Goal: Task Accomplishment & Management: Manage account settings

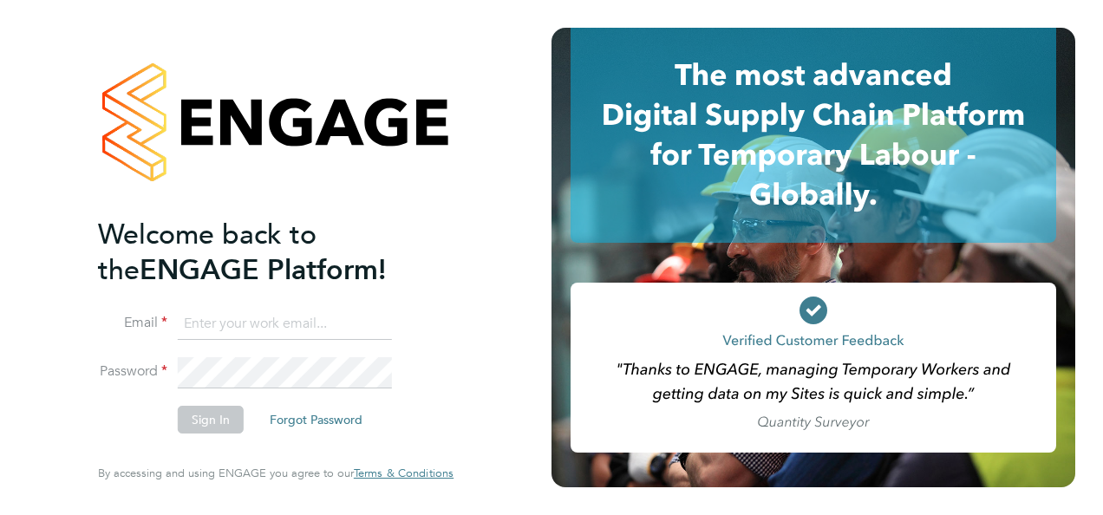
click at [310, 323] on input at bounding box center [285, 324] width 214 height 31
click at [222, 416] on button "Sign In" at bounding box center [211, 420] width 66 height 28
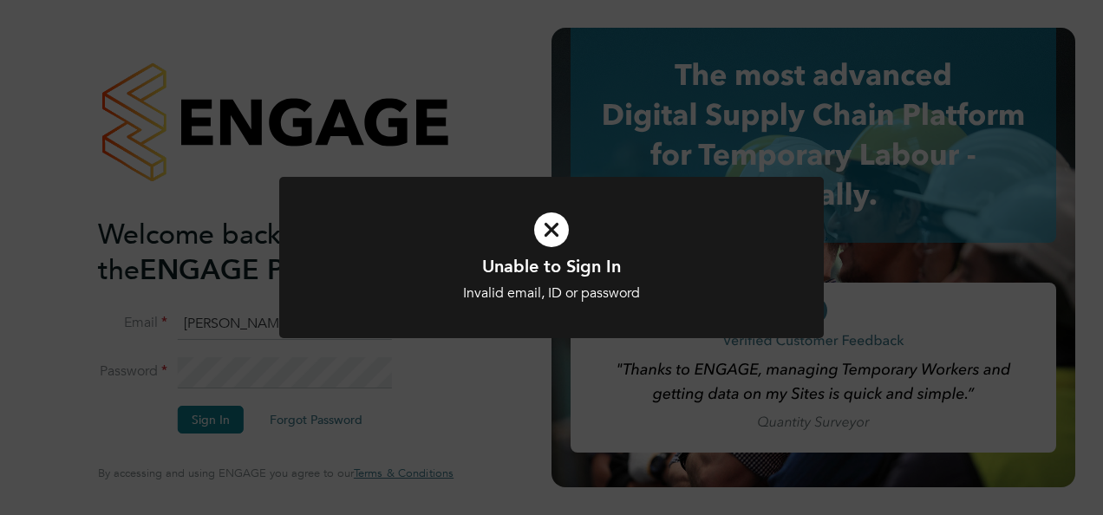
click at [417, 413] on div "Unable to Sign In Invalid email, ID or password Cancel Okay" at bounding box center [551, 257] width 1103 height 515
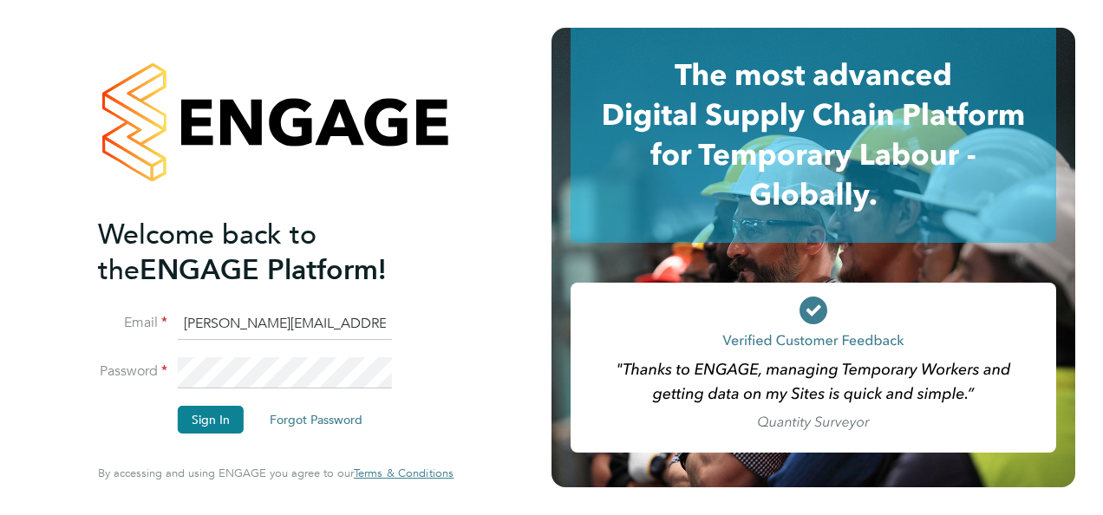
click at [373, 323] on input "sukhdeep@jfctrainingcollege.co.uk" at bounding box center [285, 324] width 214 height 31
click at [380, 328] on input "sukhdeep@jfctrainingcollege.co.uk" at bounding box center [285, 324] width 214 height 31
click at [340, 318] on input "sukh.uk" at bounding box center [285, 324] width 214 height 31
type input "s"
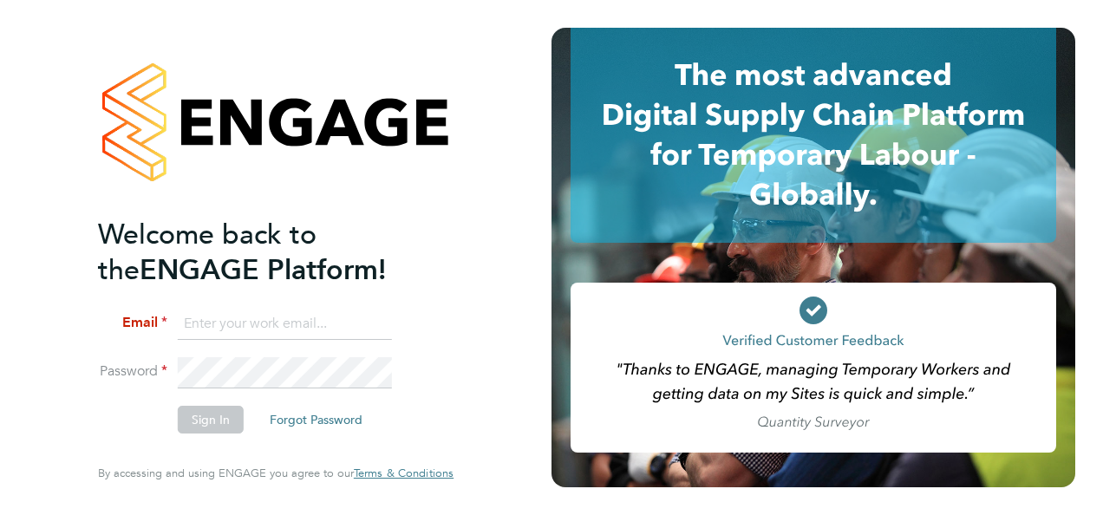
click at [319, 320] on input at bounding box center [285, 324] width 214 height 31
click at [316, 323] on input at bounding box center [285, 324] width 214 height 31
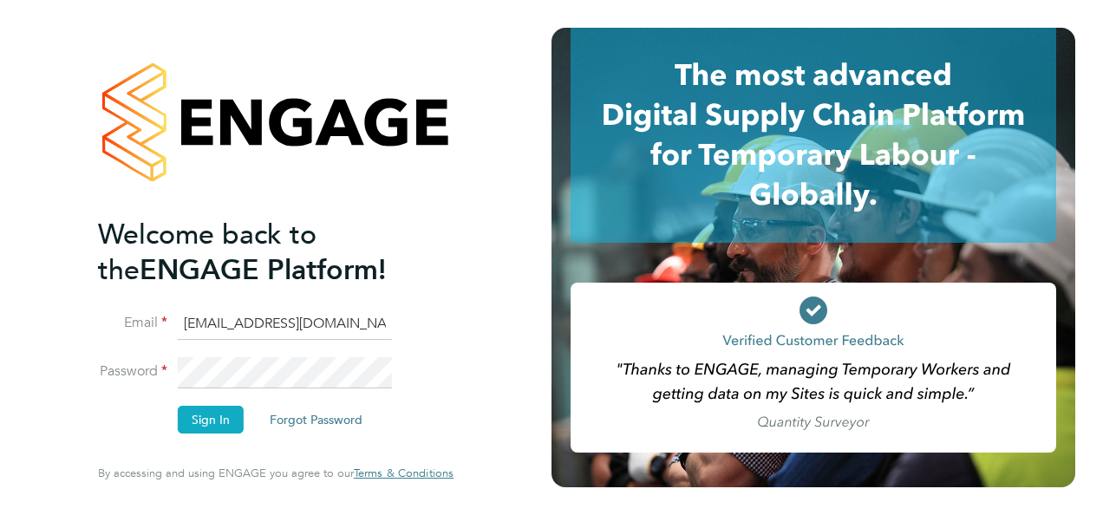
type input "femoduwole@yahoo.com"
click at [217, 427] on button "Sign In" at bounding box center [211, 420] width 66 height 28
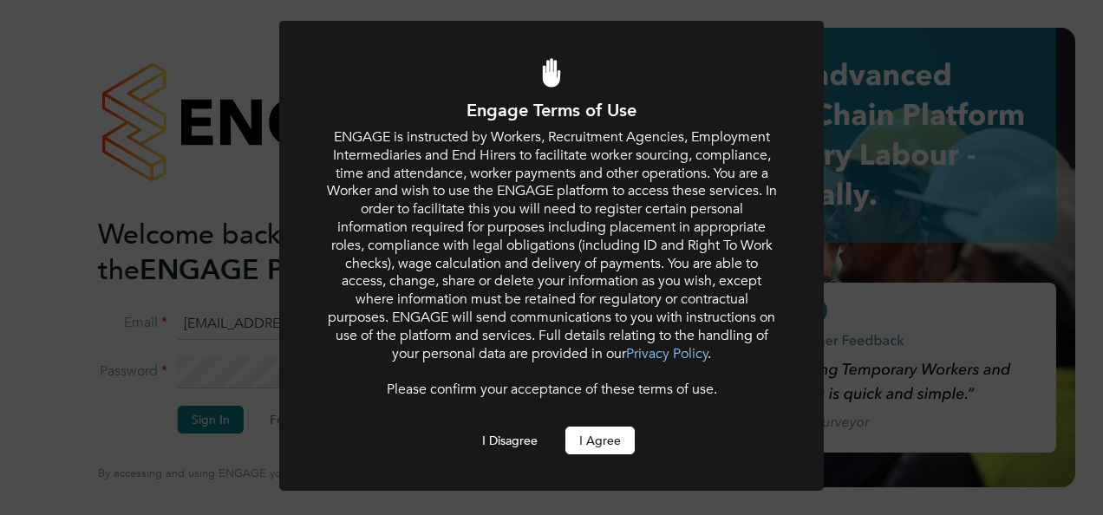
click at [614, 441] on button "I Agree" at bounding box center [599, 441] width 69 height 28
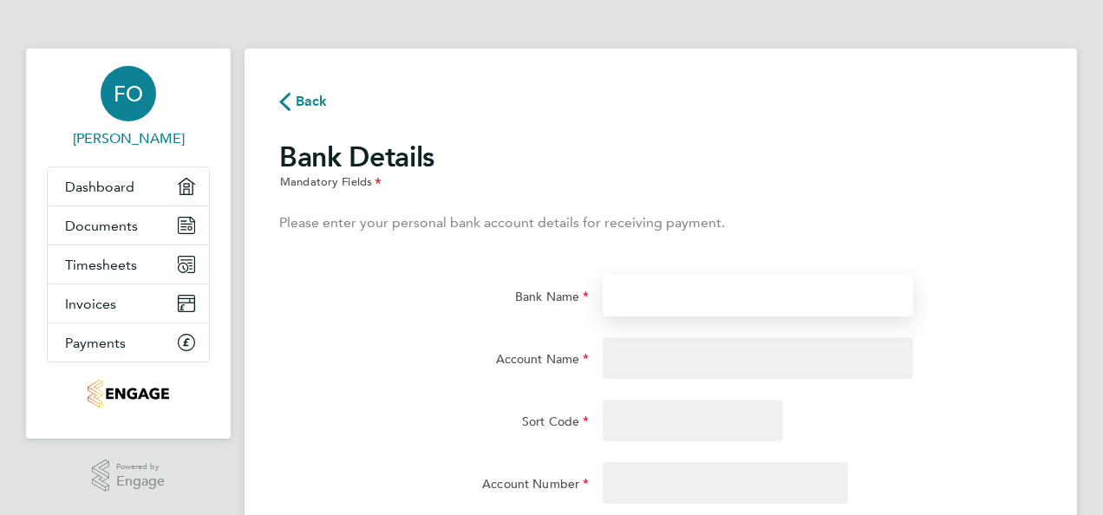
click at [646, 306] on input "Bank Name" at bounding box center [758, 296] width 310 height 42
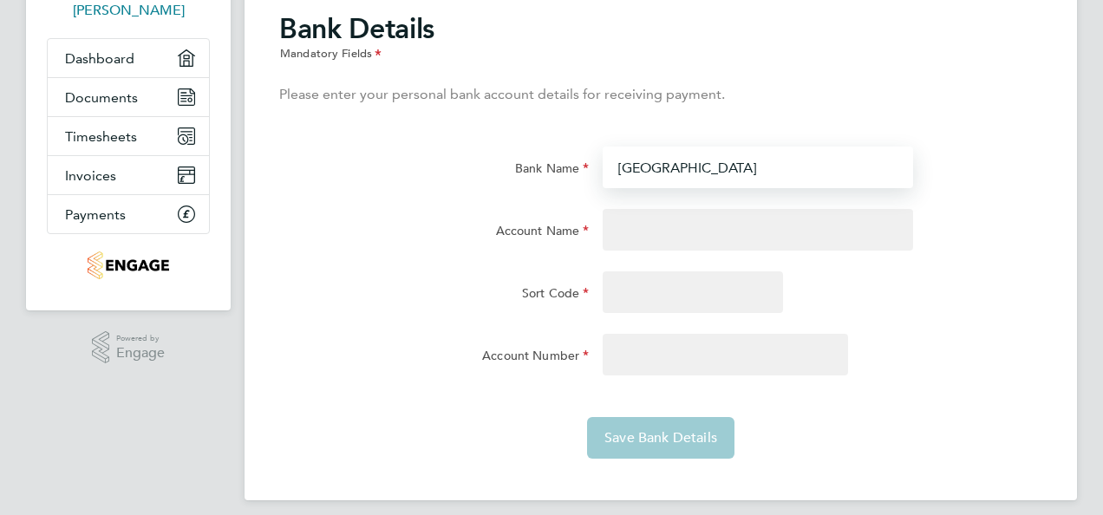
scroll to position [132, 0]
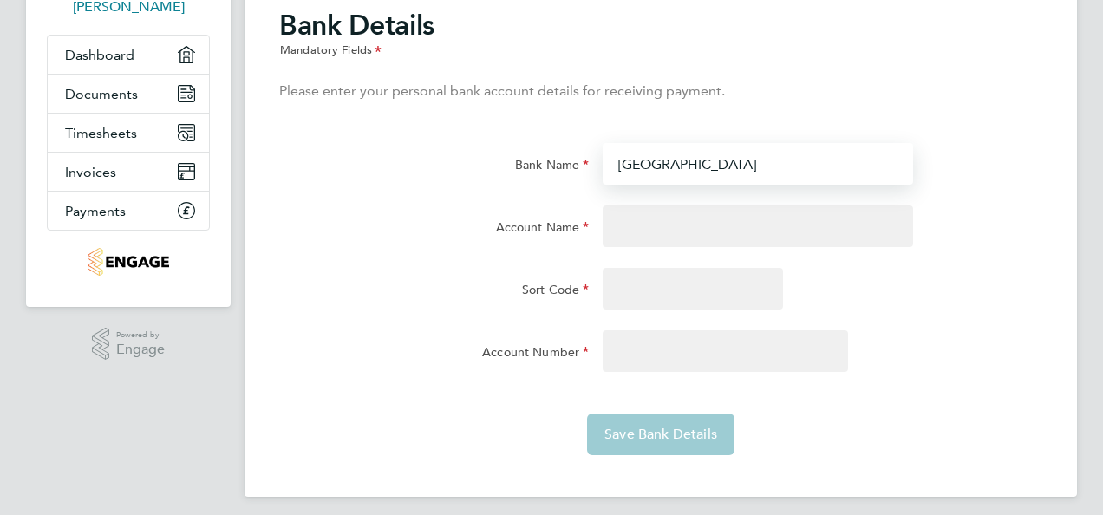
type input "[GEOGRAPHIC_DATA]"
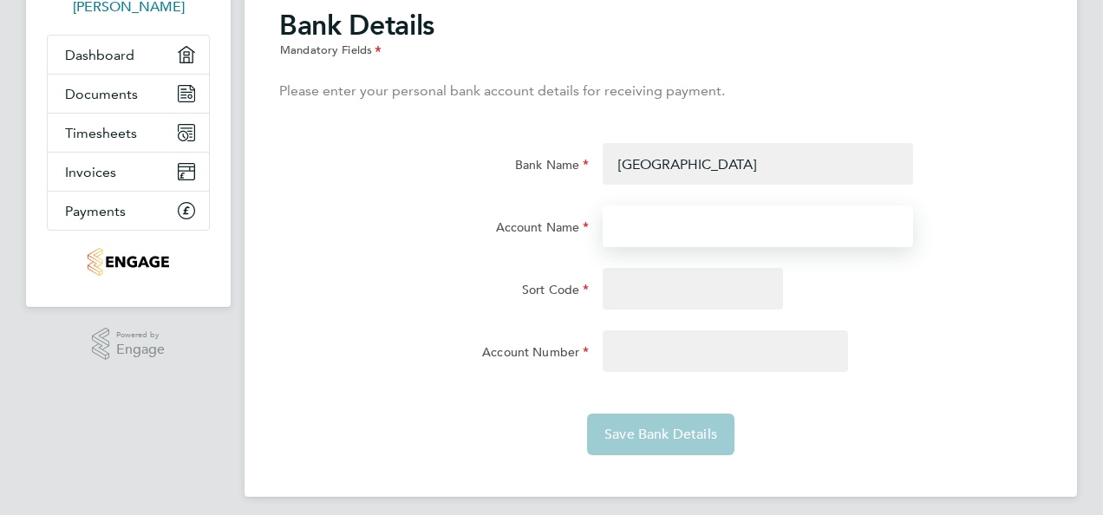
click at [743, 232] on input "Account Name" at bounding box center [758, 226] width 310 height 42
type input "[PERSON_NAME]"
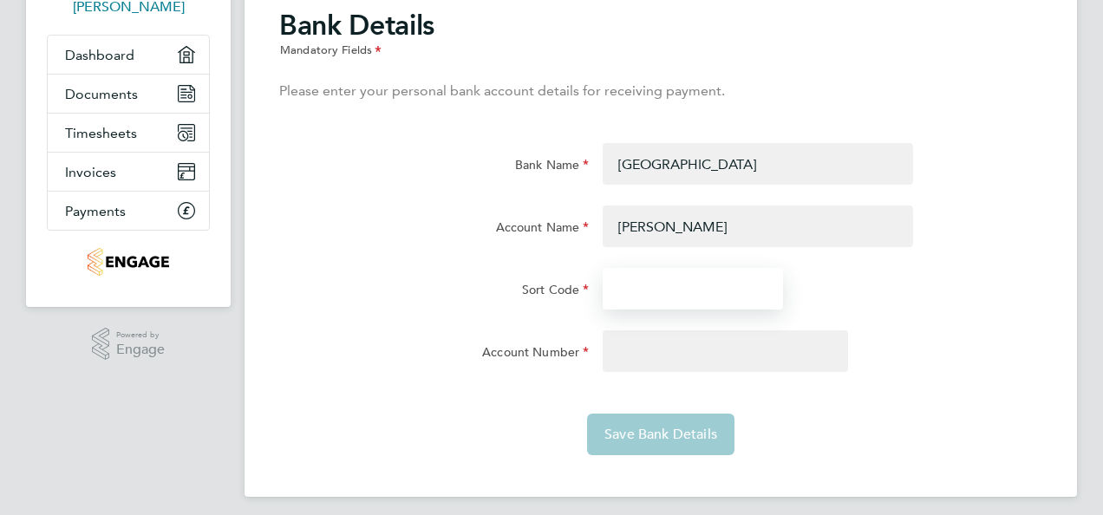
click at [644, 279] on input "Sort Code" at bounding box center [693, 289] width 180 height 42
type input "[DATE]"
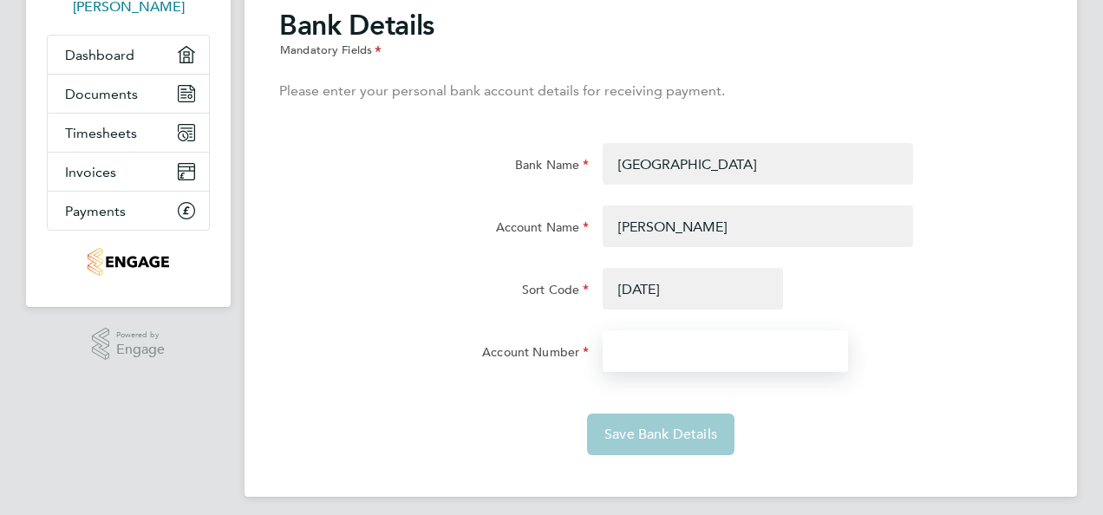
click at [648, 352] on input "Account Number" at bounding box center [725, 351] width 245 height 42
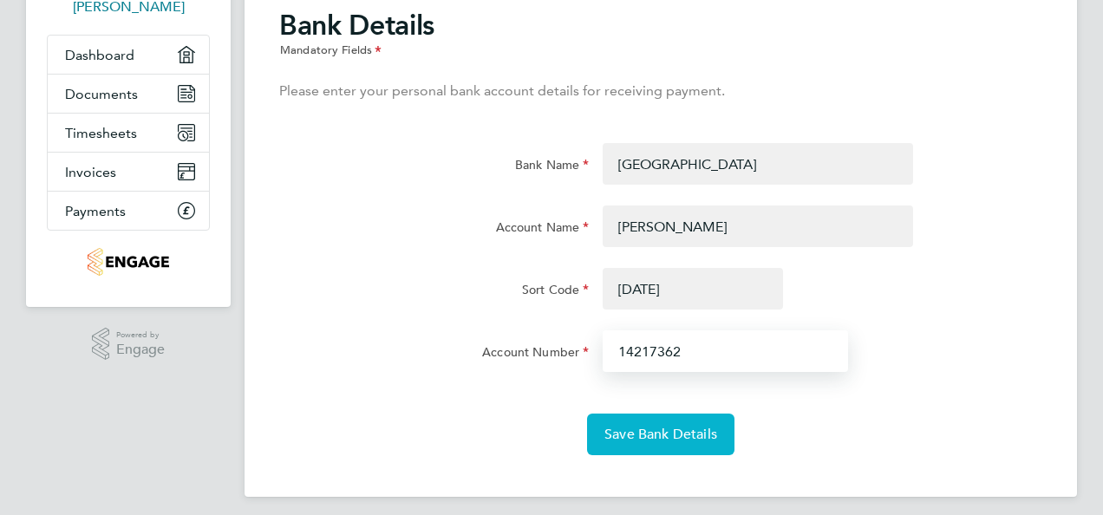
type input "14217362"
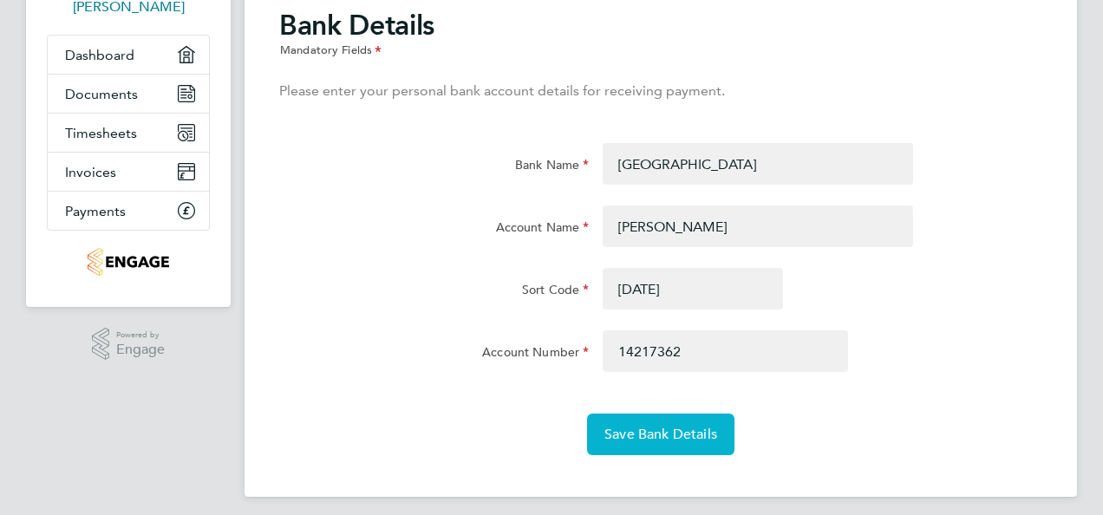
click at [663, 438] on span "Save Bank Details" at bounding box center [660, 434] width 113 height 17
click at [620, 437] on span "Save Bank Details" at bounding box center [660, 434] width 113 height 17
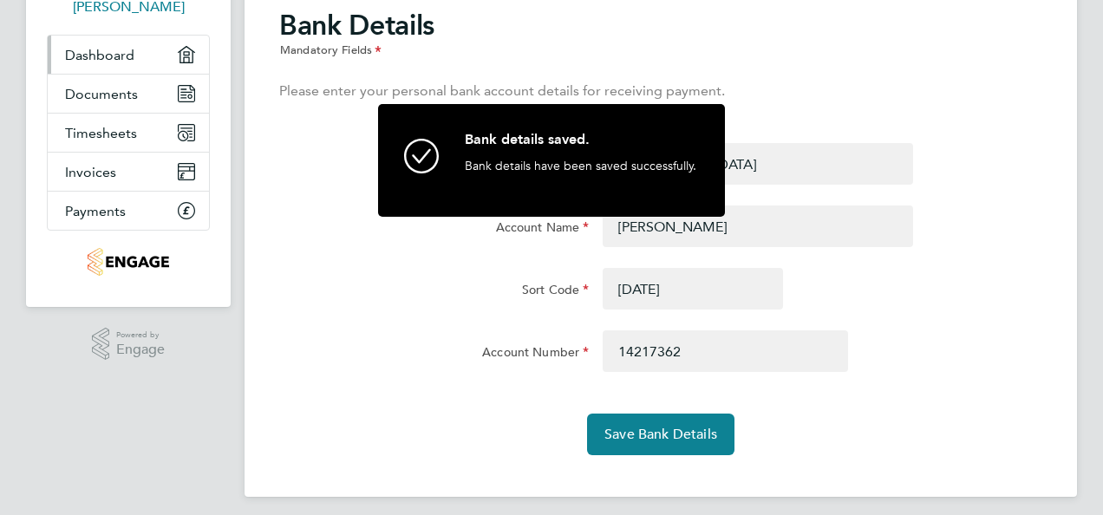
click at [88, 55] on span "Dashboard" at bounding box center [99, 55] width 69 height 16
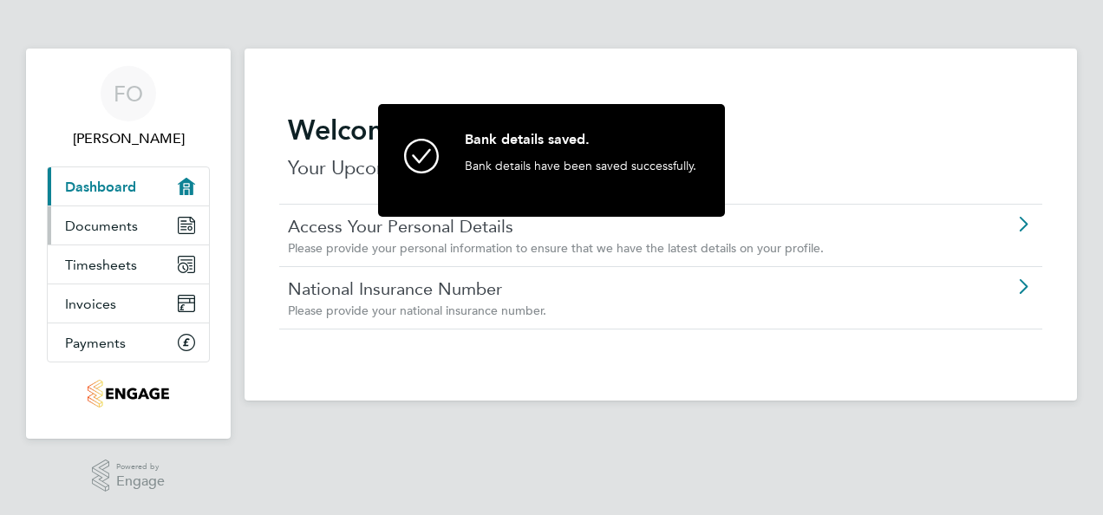
click at [134, 228] on span "Documents" at bounding box center [101, 226] width 73 height 16
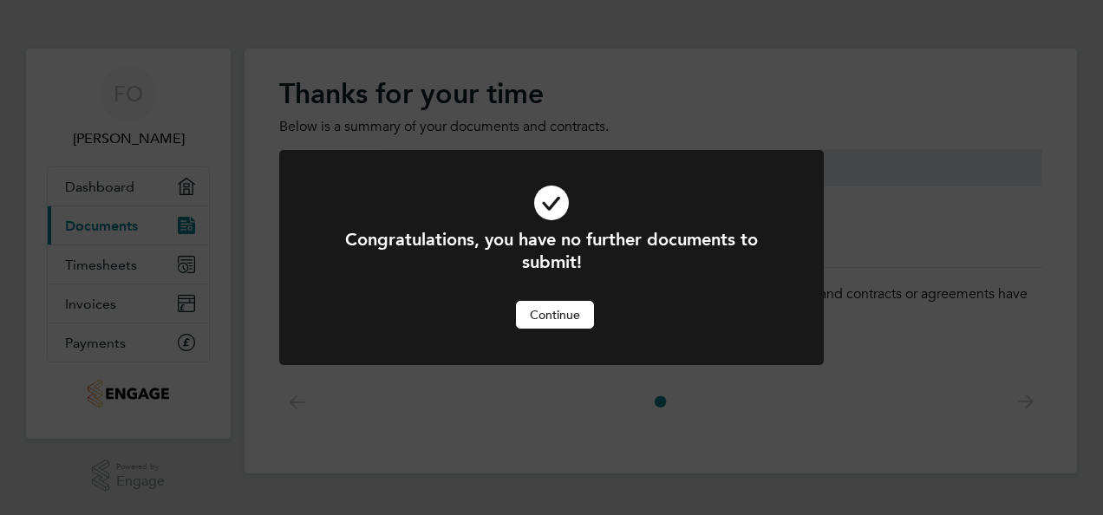
click at [551, 328] on button "Continue" at bounding box center [555, 315] width 78 height 28
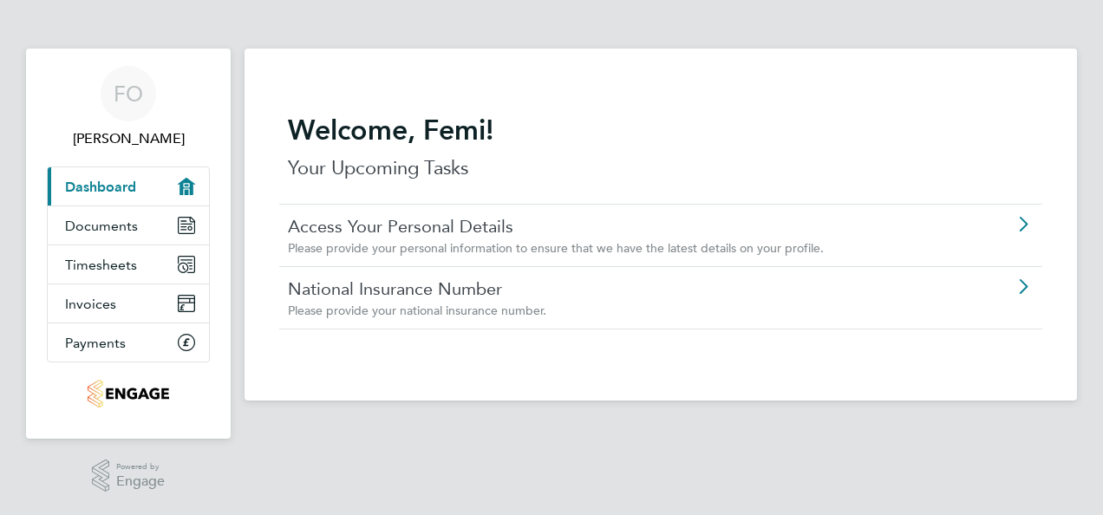
click at [477, 284] on link "National Insurance Number" at bounding box center [612, 288] width 648 height 23
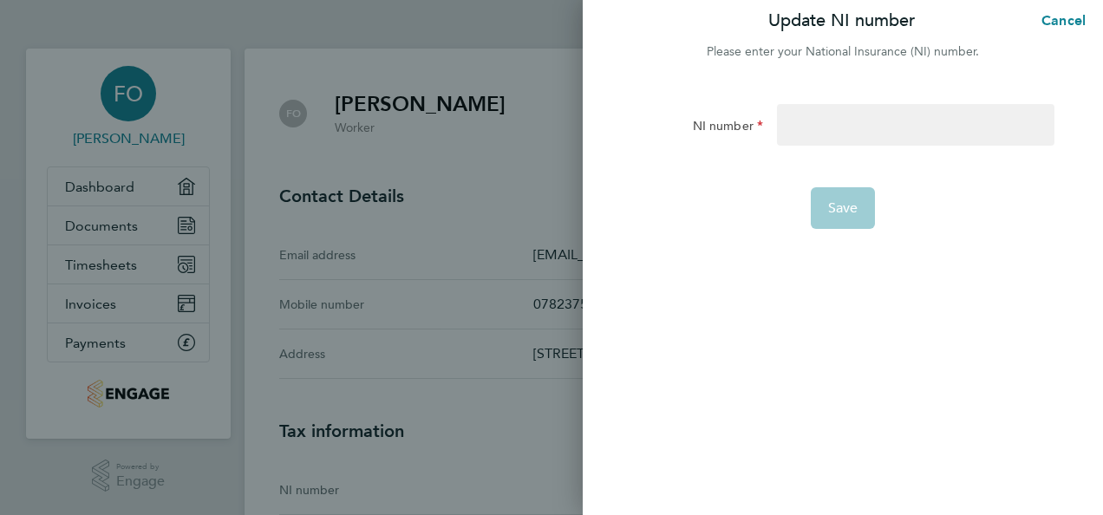
click at [736, 320] on div "Update NI number Cancel Please enter your National Insurance (NI) number. NI nu…" at bounding box center [843, 257] width 520 height 515
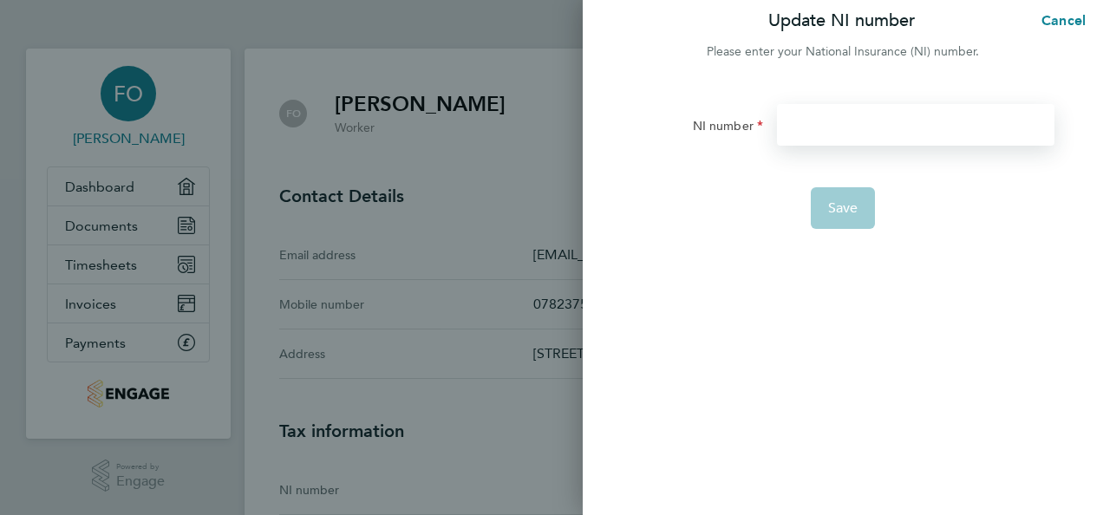
click at [803, 134] on input "NI number" at bounding box center [915, 125] width 277 height 42
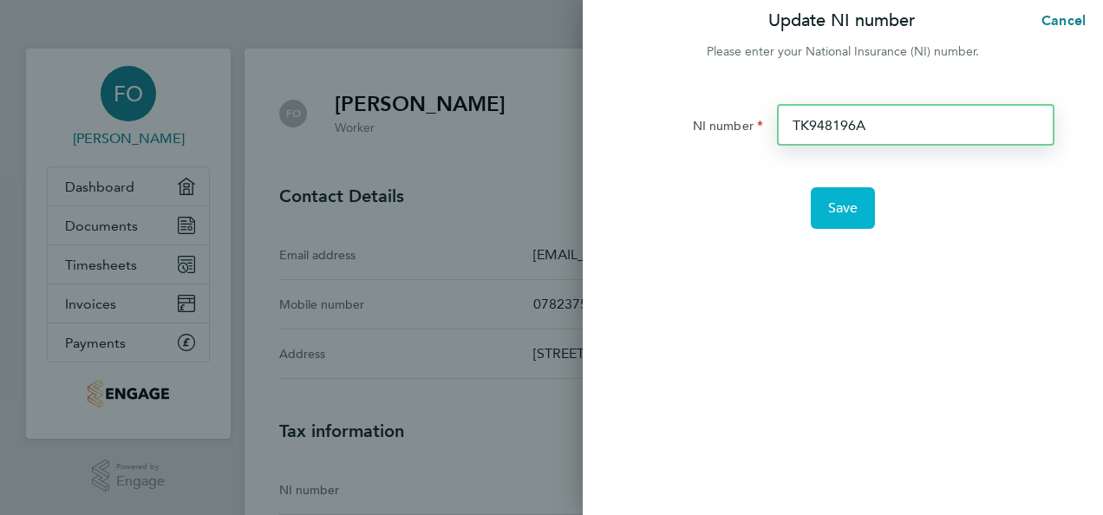
type input "TK948196A"
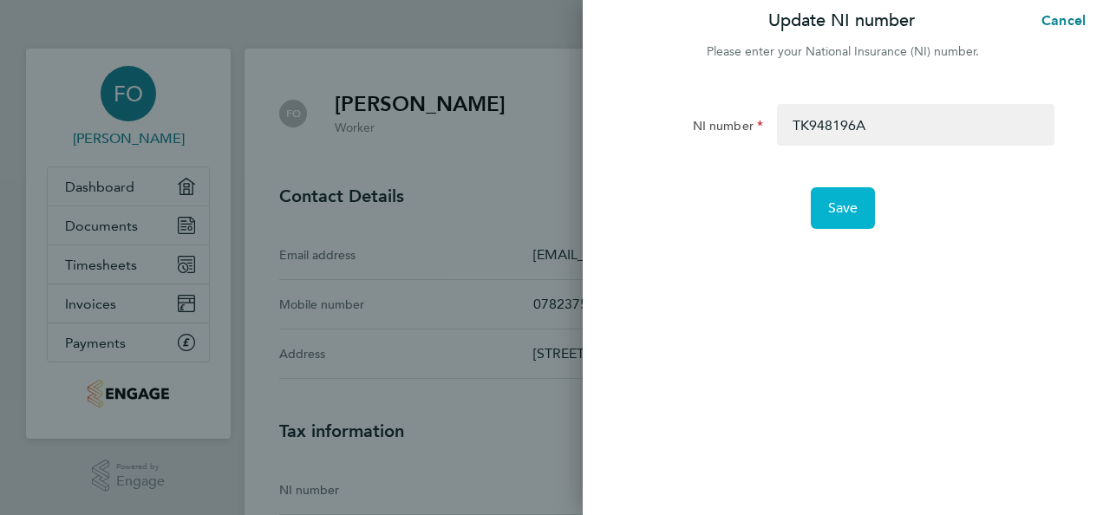
click at [825, 208] on button "Save" at bounding box center [843, 208] width 65 height 42
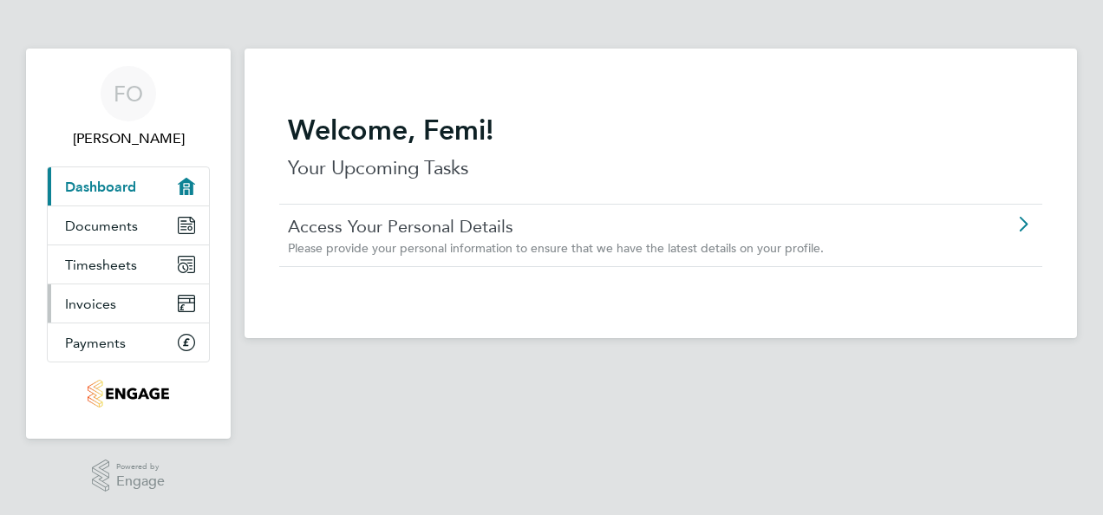
click at [98, 303] on span "Invoices" at bounding box center [90, 304] width 51 height 16
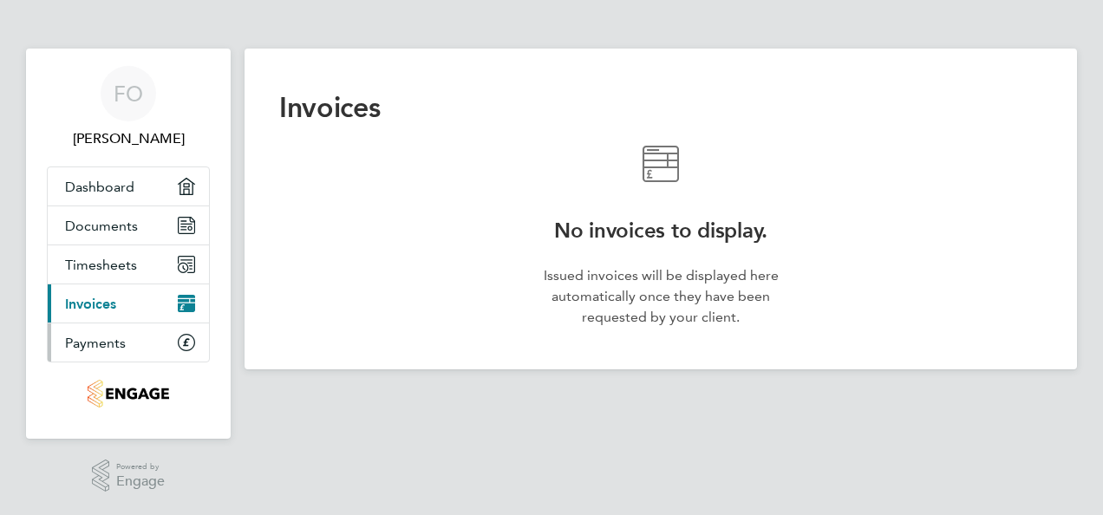
click at [102, 336] on span "Payments" at bounding box center [95, 343] width 61 height 16
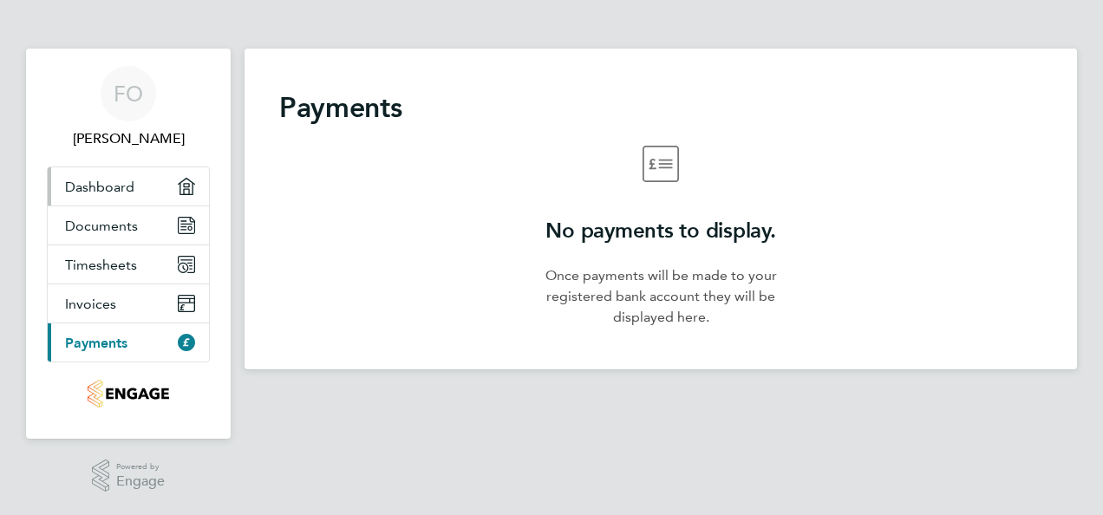
click at [116, 186] on span "Dashboard" at bounding box center [99, 187] width 69 height 16
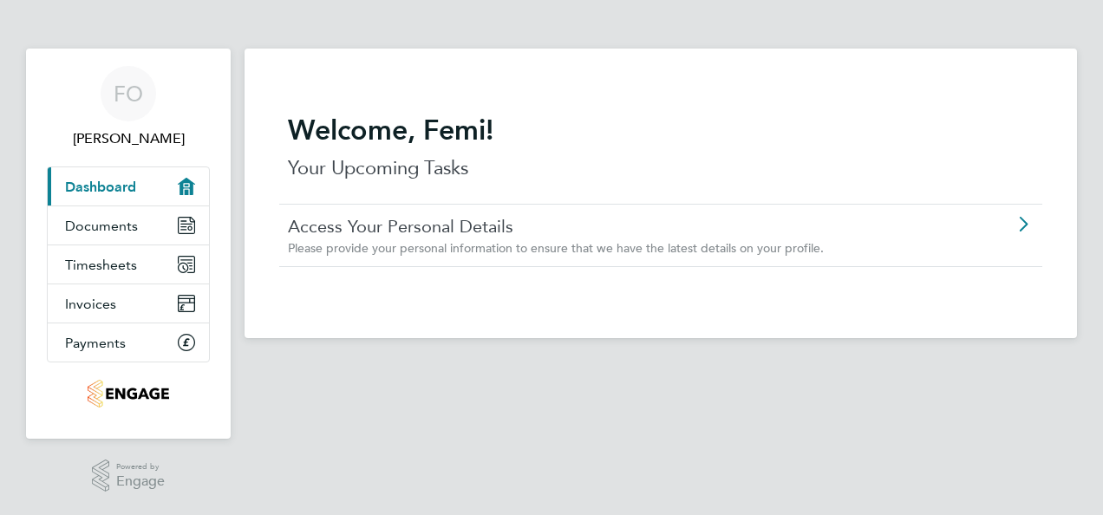
click at [362, 237] on link "Access Your Personal Details" at bounding box center [612, 226] width 648 height 23
click at [132, 264] on span "Timesheets" at bounding box center [101, 265] width 72 height 16
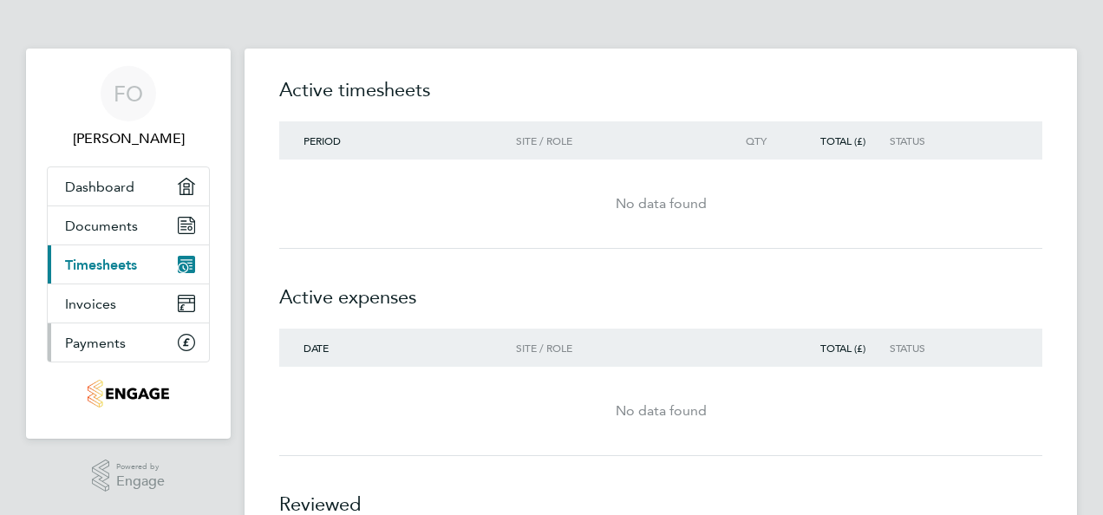
click at [108, 342] on span "Payments" at bounding box center [95, 343] width 61 height 16
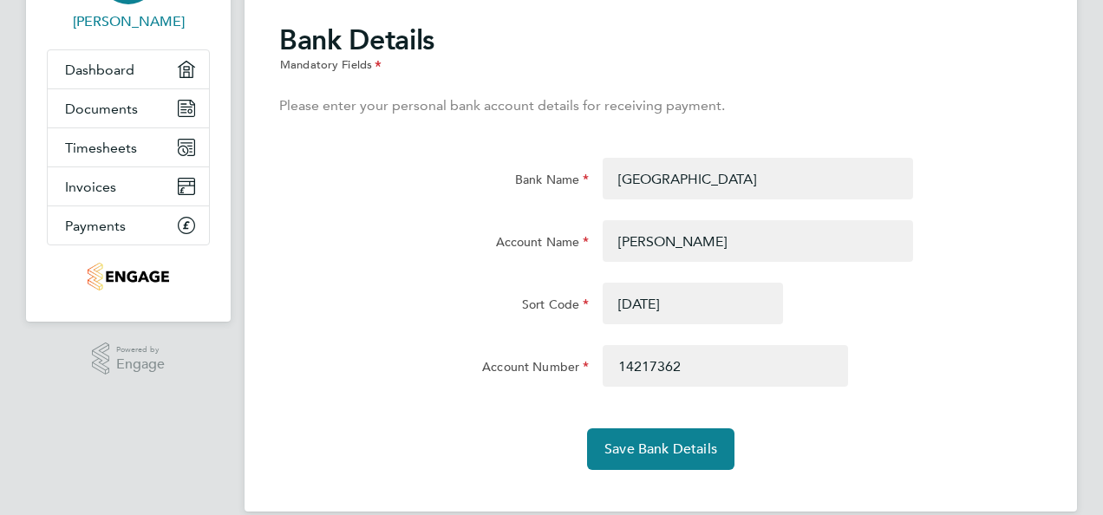
scroll to position [141, 0]
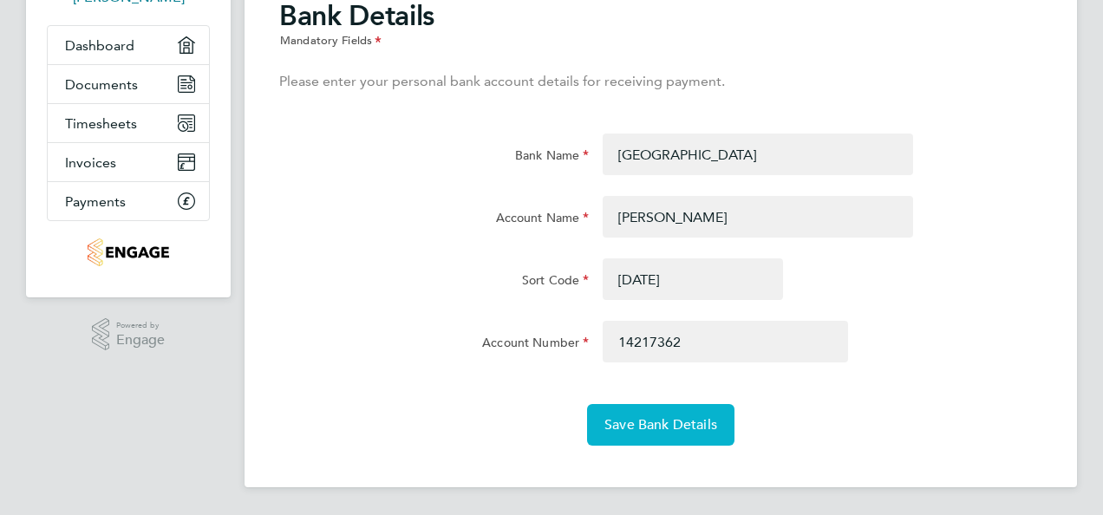
click at [704, 439] on button "Save Bank Details" at bounding box center [660, 425] width 147 height 42
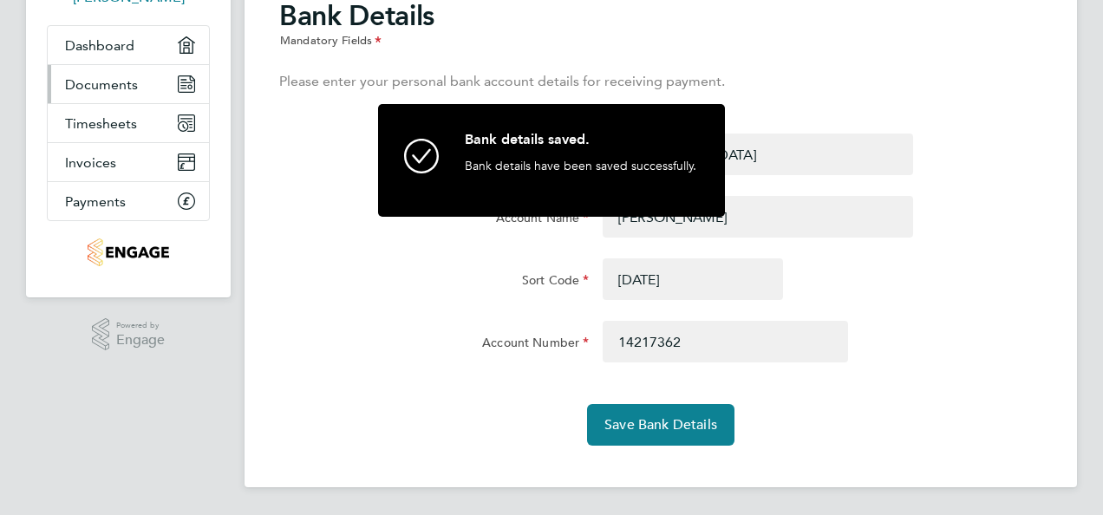
click at [114, 82] on span "Documents" at bounding box center [101, 84] width 73 height 16
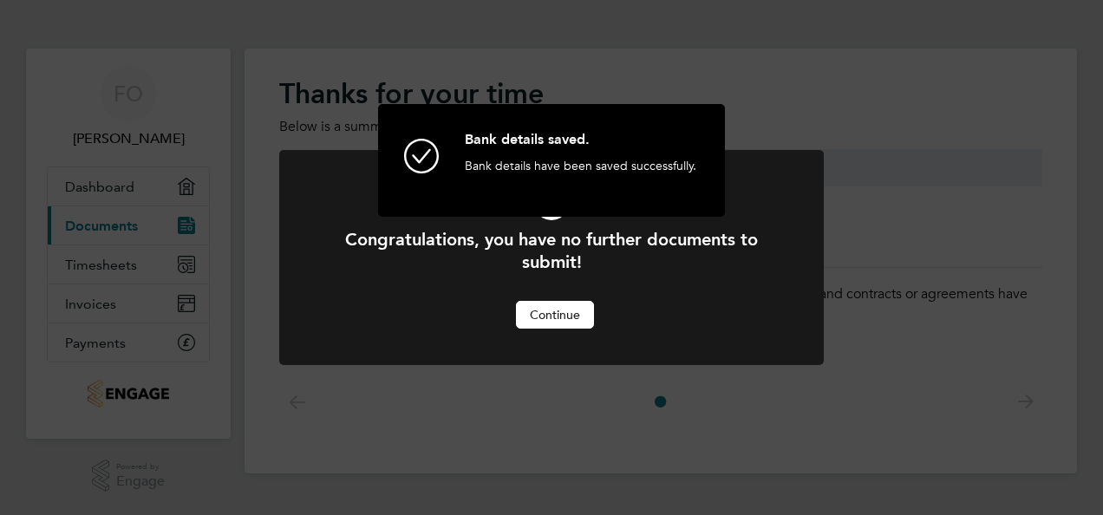
click at [577, 318] on button "Continue" at bounding box center [555, 315] width 78 height 28
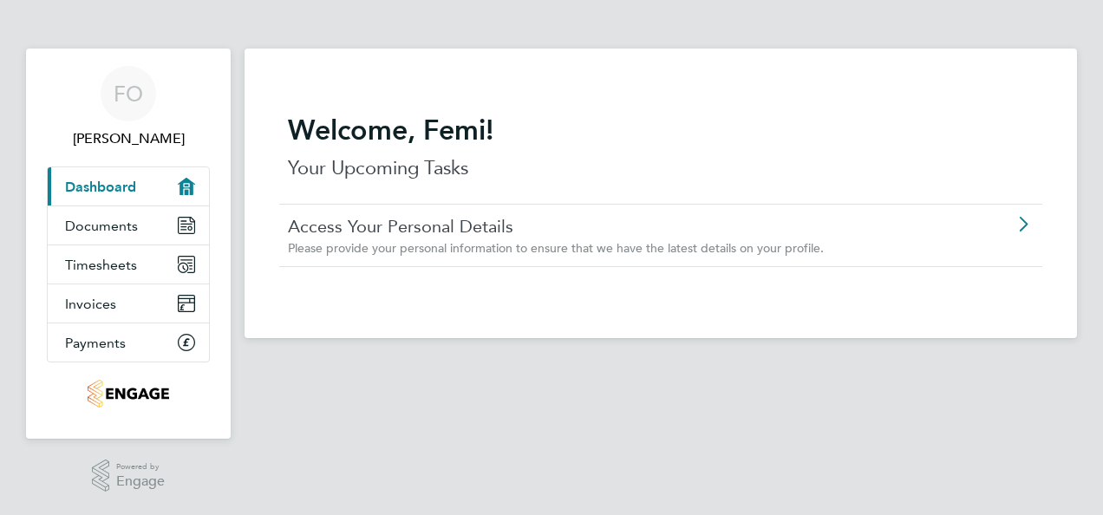
click at [538, 234] on link "Access Your Personal Details" at bounding box center [612, 226] width 648 height 23
